Goal: Transaction & Acquisition: Purchase product/service

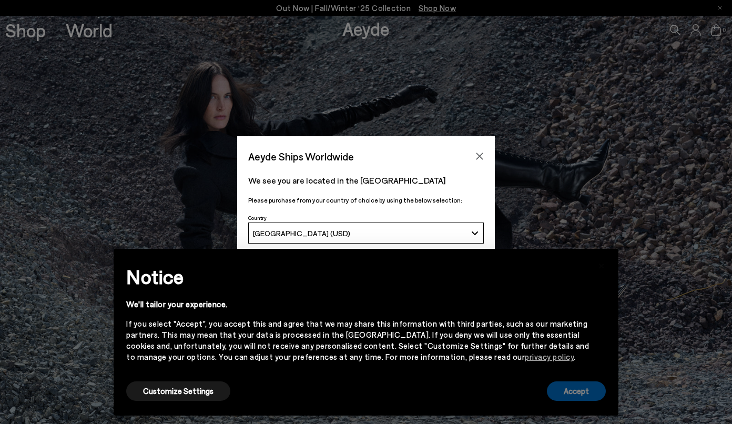
click at [571, 399] on button "Accept" at bounding box center [576, 390] width 59 height 19
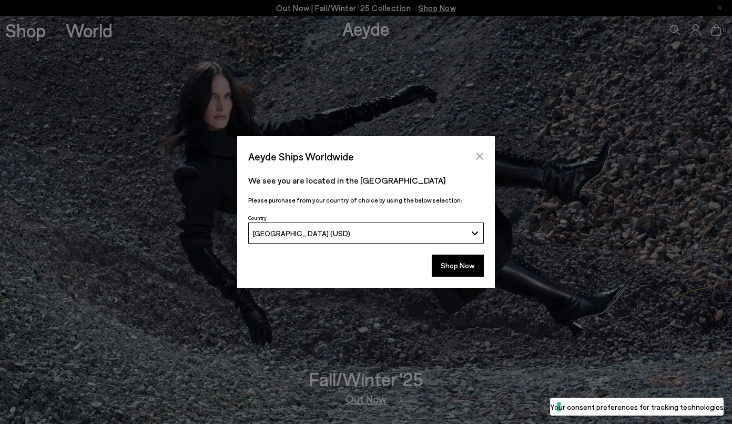
click at [484, 151] on button "Close" at bounding box center [480, 156] width 16 height 16
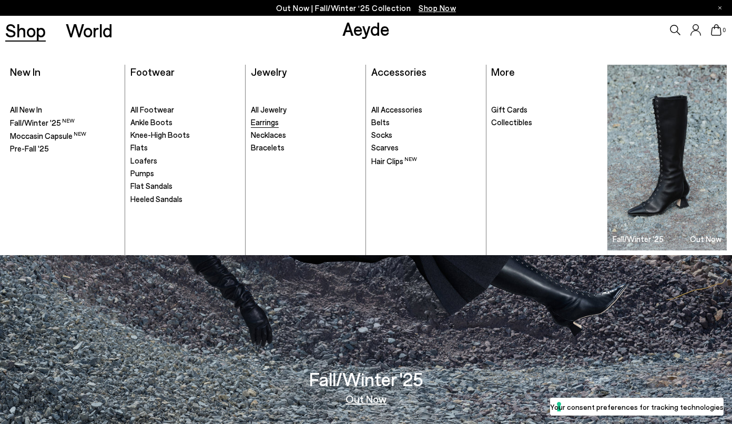
click at [268, 124] on span "Earrings" at bounding box center [265, 121] width 28 height 9
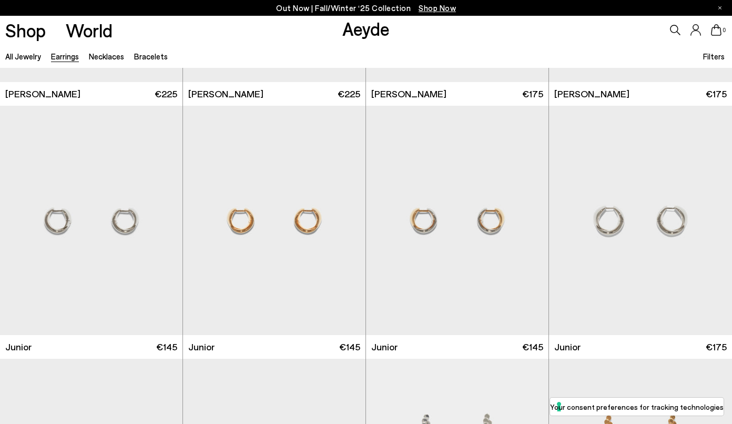
scroll to position [315, 0]
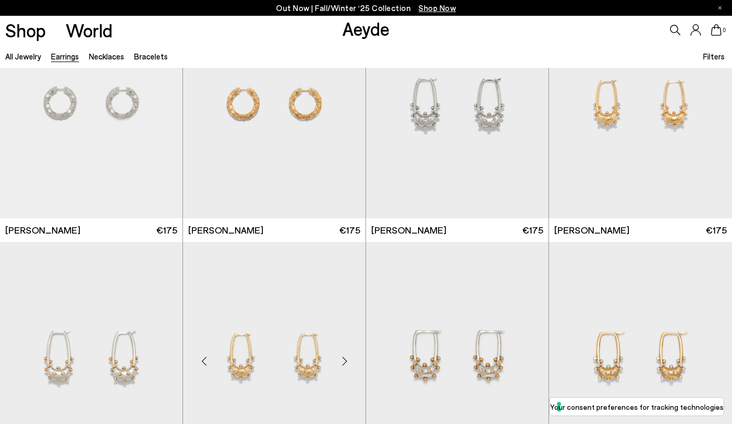
scroll to position [1094, 1]
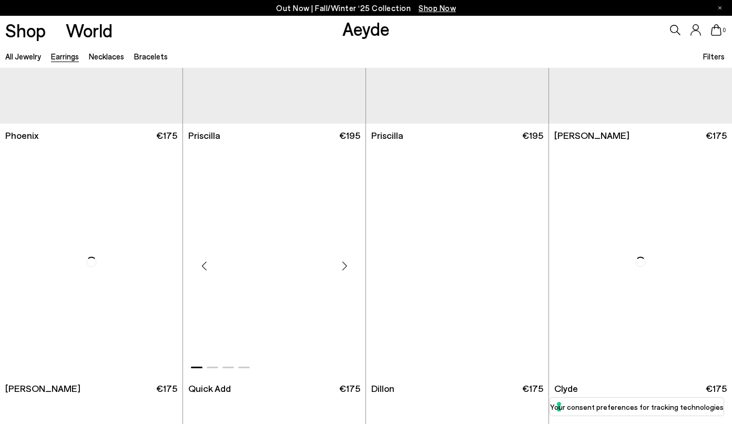
scroll to position [2458, 0]
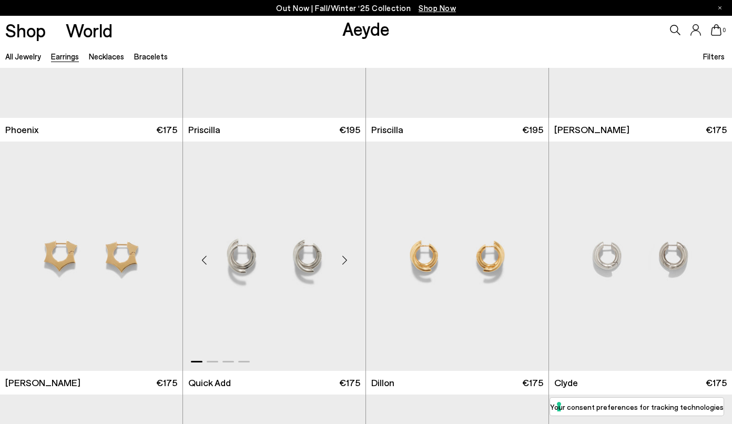
click at [296, 292] on img "1 / 4" at bounding box center [274, 255] width 183 height 229
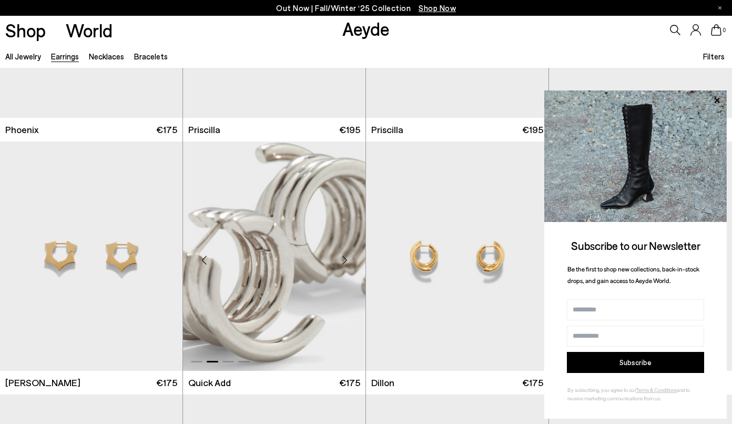
click at [312, 283] on img "2 / 4" at bounding box center [274, 255] width 183 height 229
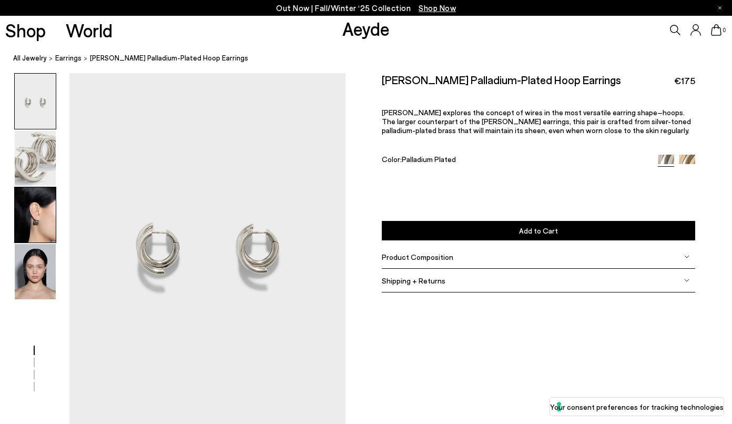
click at [37, 209] on img at bounding box center [35, 214] width 41 height 55
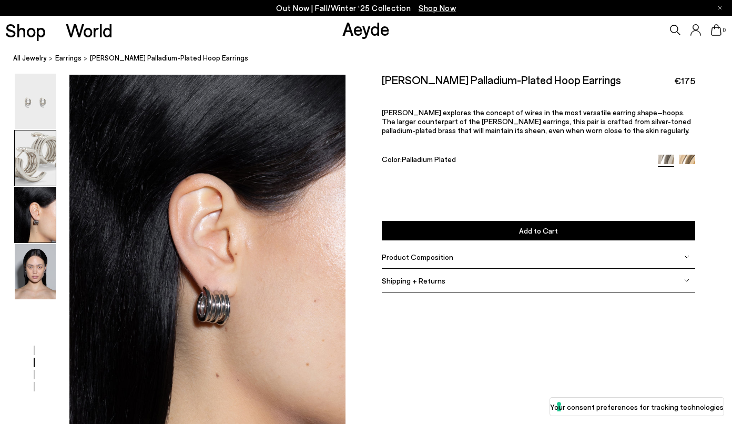
scroll to position [722, 0]
